Goal: Information Seeking & Learning: Learn about a topic

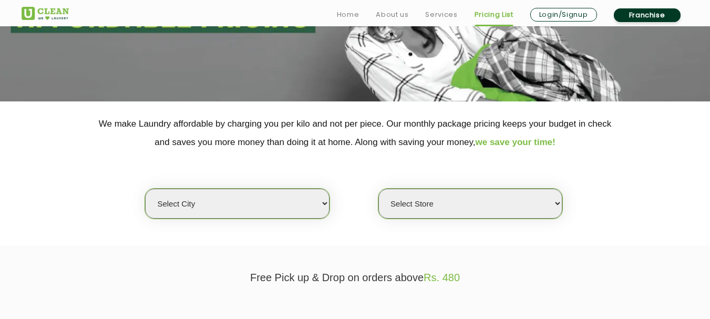
scroll to position [210, 0]
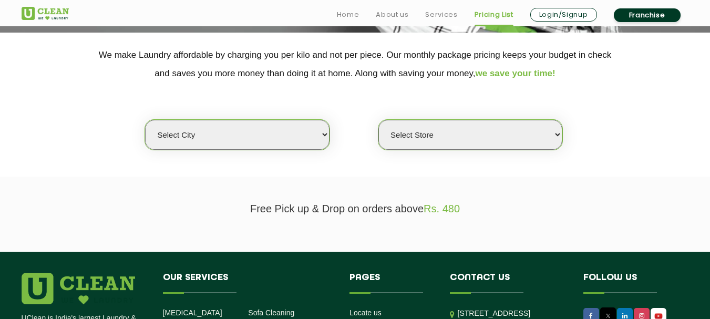
click at [279, 137] on select "Select city [GEOGRAPHIC_DATA] [GEOGRAPHIC_DATA] [GEOGRAPHIC_DATA] [GEOGRAPHIC_D…" at bounding box center [237, 135] width 184 height 30
select select "8"
click at [145, 120] on select "Select city [GEOGRAPHIC_DATA] [GEOGRAPHIC_DATA] [GEOGRAPHIC_DATA] [GEOGRAPHIC_D…" at bounding box center [237, 135] width 184 height 30
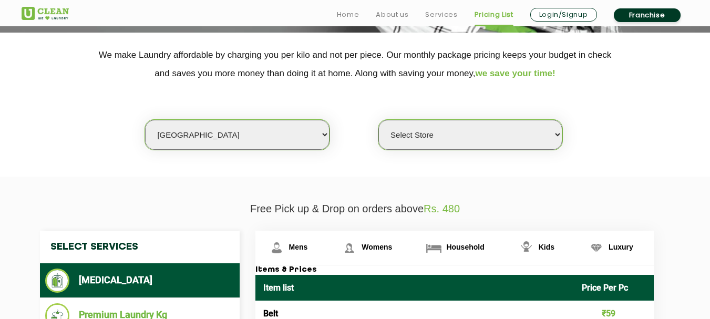
click at [438, 134] on select "Select Store [GEOGRAPHIC_DATA] [GEOGRAPHIC_DATA] [GEOGRAPHIC_DATA] [GEOGRAPHIC_…" at bounding box center [470, 135] width 184 height 30
select select "387"
click at [378, 120] on select "Select Store [GEOGRAPHIC_DATA] [GEOGRAPHIC_DATA] [GEOGRAPHIC_DATA] [GEOGRAPHIC_…" at bounding box center [470, 135] width 184 height 30
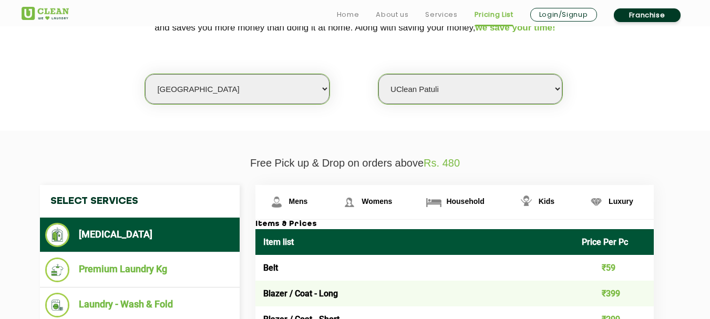
scroll to position [315, 0]
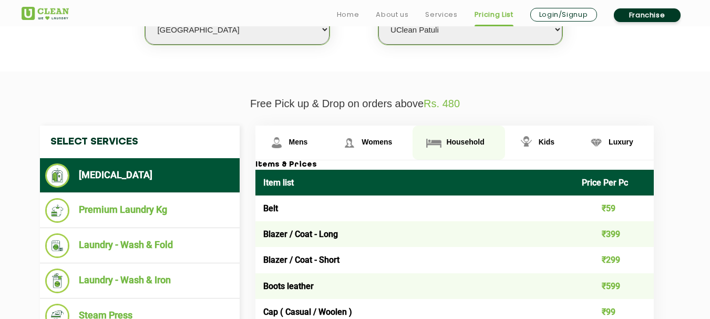
click at [286, 139] on img at bounding box center [276, 142] width 18 height 18
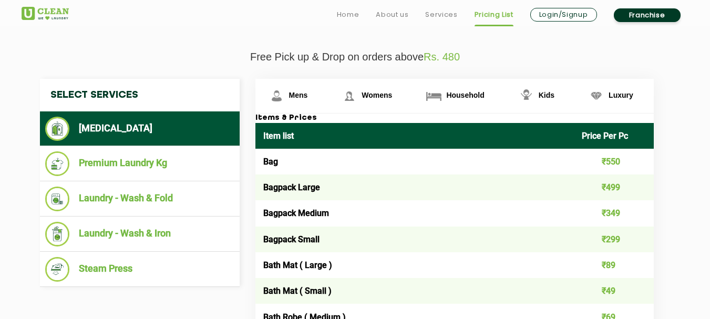
scroll to position [368, 0]
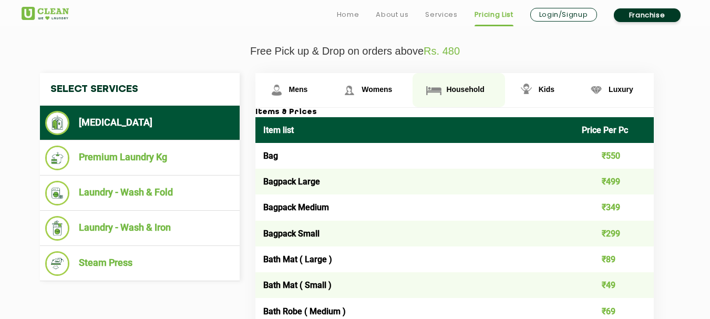
click at [455, 88] on span "Household" at bounding box center [465, 89] width 38 height 8
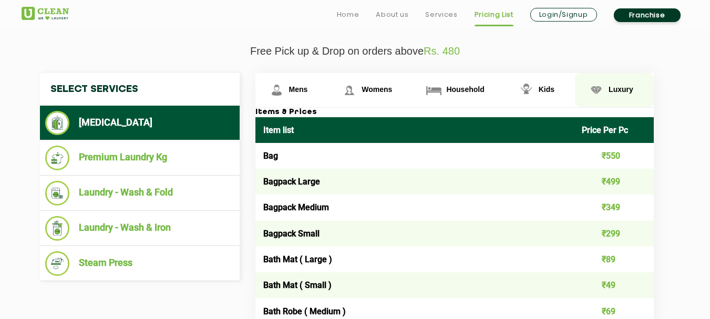
click at [328, 84] on link "Luxury" at bounding box center [291, 90] width 73 height 34
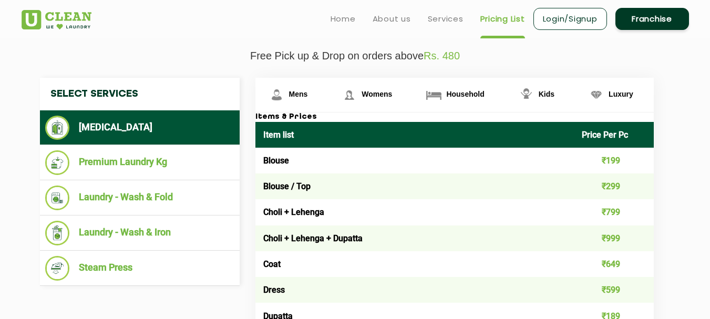
scroll to position [300, 0]
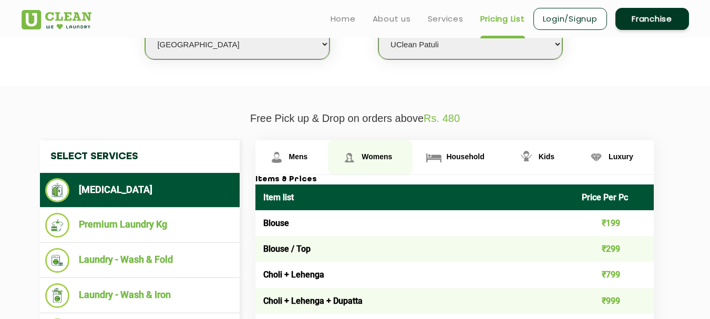
click at [308, 158] on span "Womens" at bounding box center [298, 156] width 19 height 8
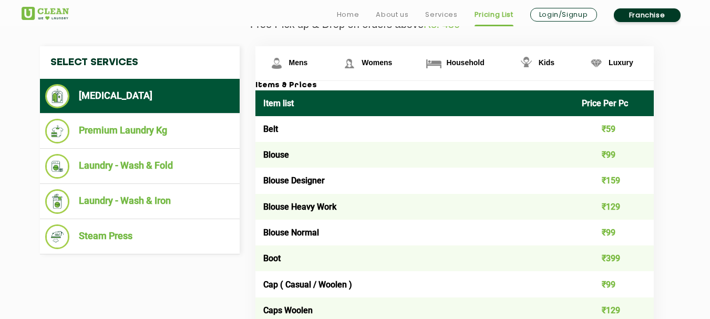
scroll to position [431, 0]
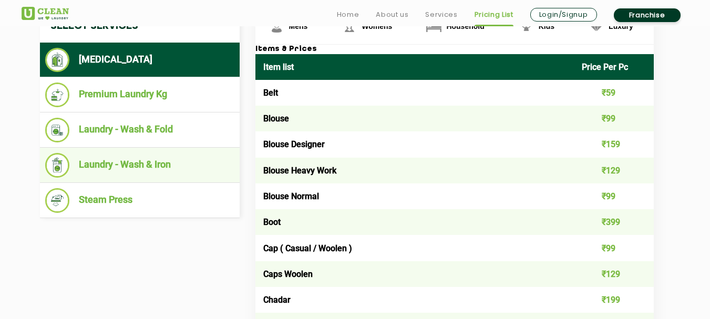
click at [133, 170] on li "Laundry - Wash & Iron" at bounding box center [139, 165] width 189 height 25
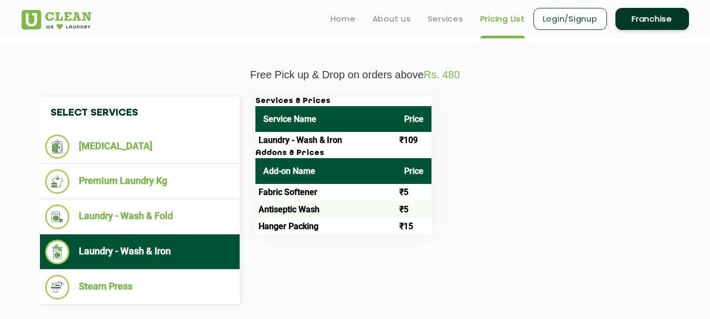
scroll to position [326, 0]
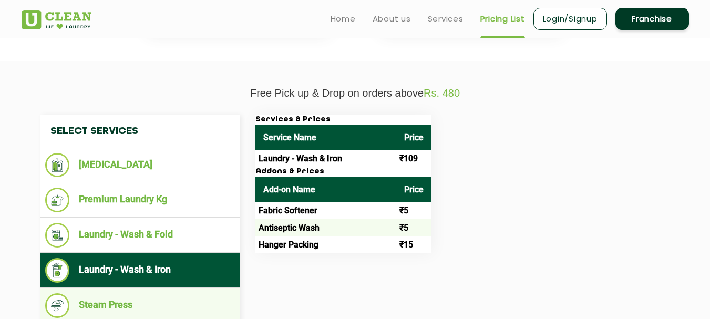
click at [123, 303] on li "Steam Press" at bounding box center [139, 305] width 189 height 25
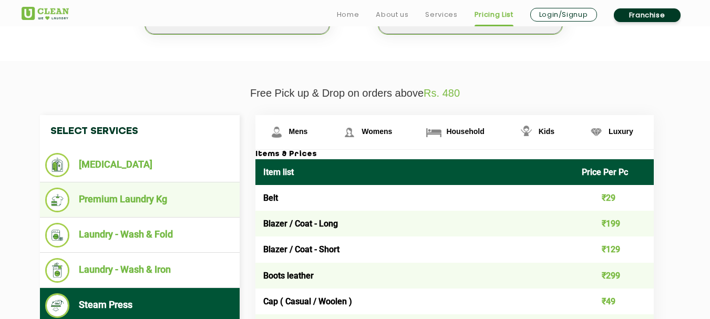
click at [151, 209] on li "Premium Laundry Kg" at bounding box center [139, 200] width 189 height 25
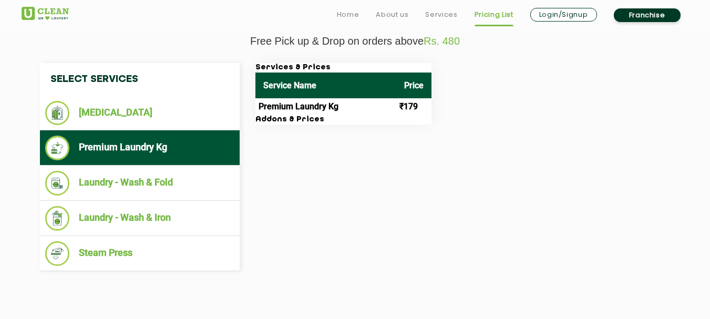
scroll to position [378, 0]
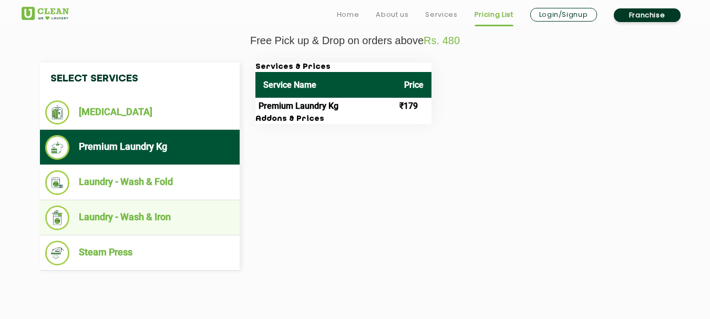
click at [189, 215] on li "Laundry - Wash & Iron" at bounding box center [139, 217] width 189 height 25
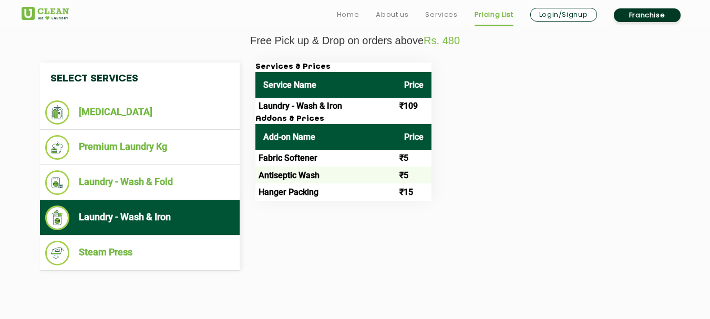
click at [413, 106] on td "₹109" at bounding box center [413, 106] width 35 height 17
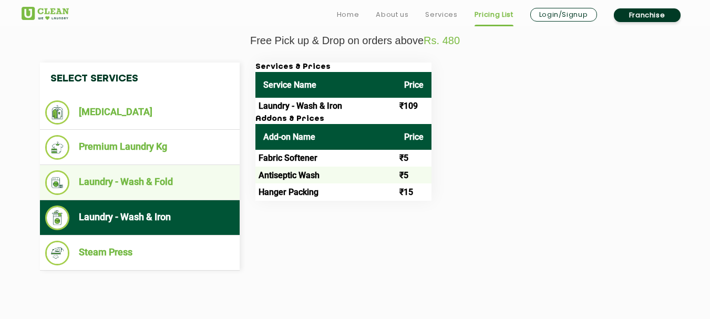
click at [155, 186] on li "Laundry - Wash & Fold" at bounding box center [139, 182] width 189 height 25
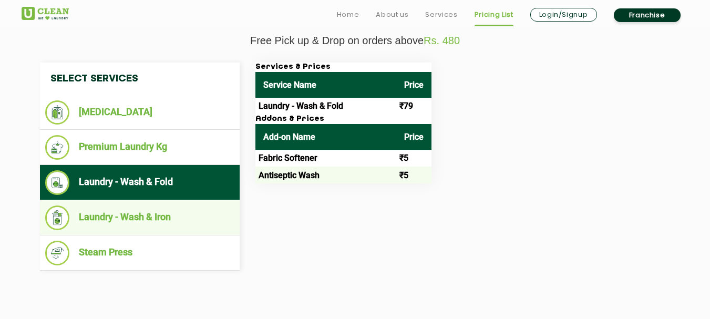
click at [189, 216] on li "Laundry - Wash & Iron" at bounding box center [139, 217] width 189 height 25
